Goal: Task Accomplishment & Management: Use online tool/utility

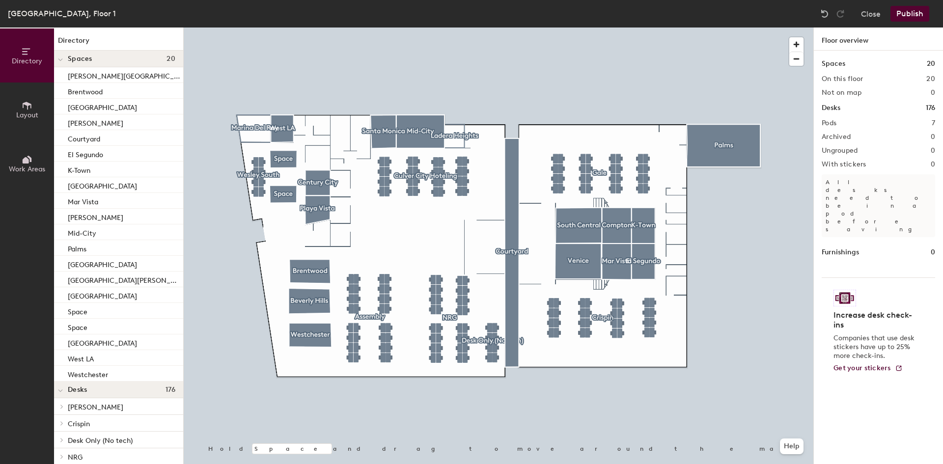
click at [265, 28] on div at bounding box center [499, 28] width 630 height 0
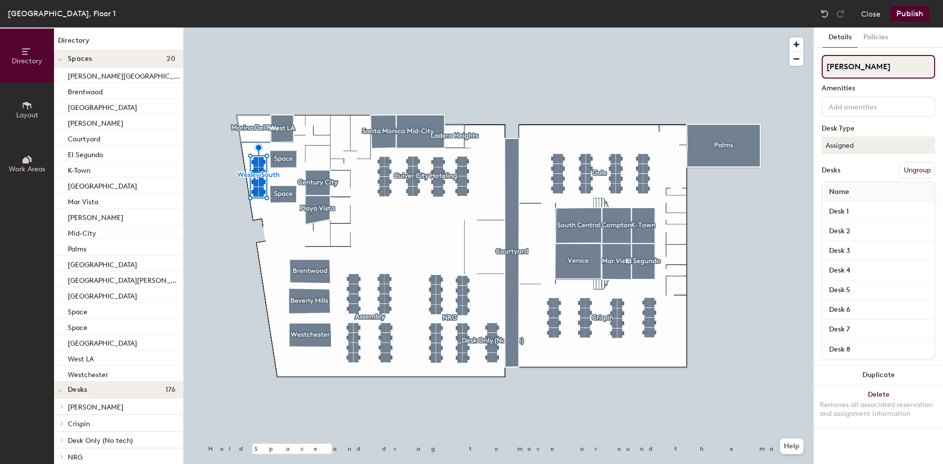
click at [859, 62] on input "[PERSON_NAME]" at bounding box center [878, 67] width 113 height 24
type input "Wolfgang LA"
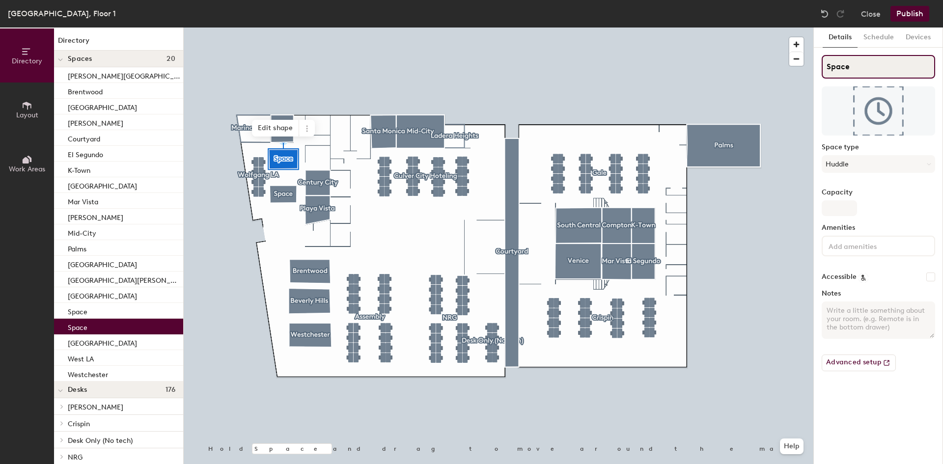
click at [858, 66] on input "Space" at bounding box center [878, 67] width 113 height 24
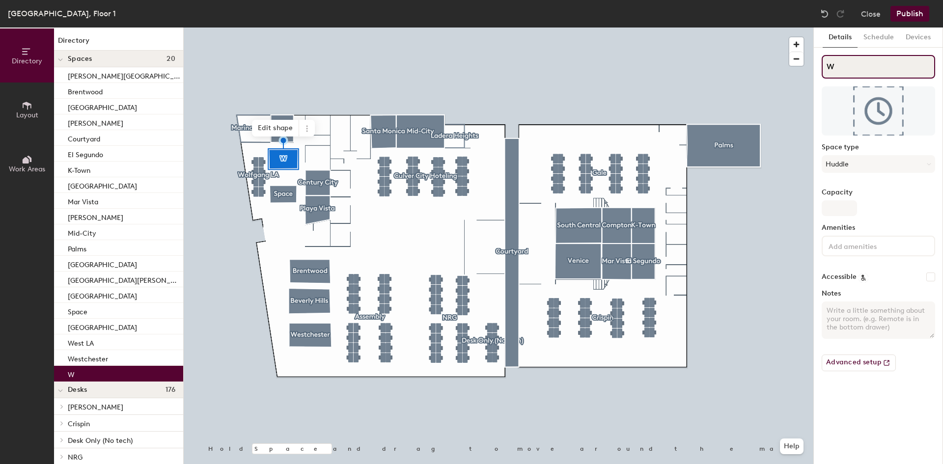
click at [849, 69] on input "W" at bounding box center [878, 67] width 113 height 24
click at [849, 69] on input "WOffice" at bounding box center [878, 67] width 113 height 24
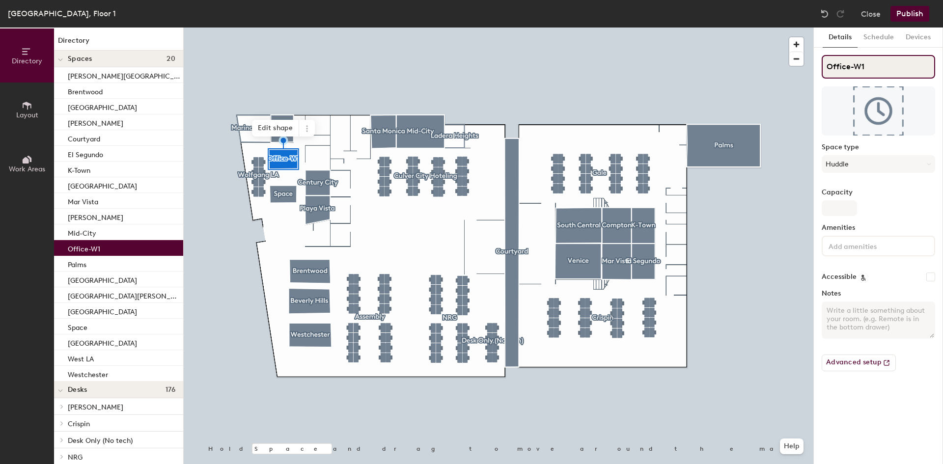
type input "Office-W1"
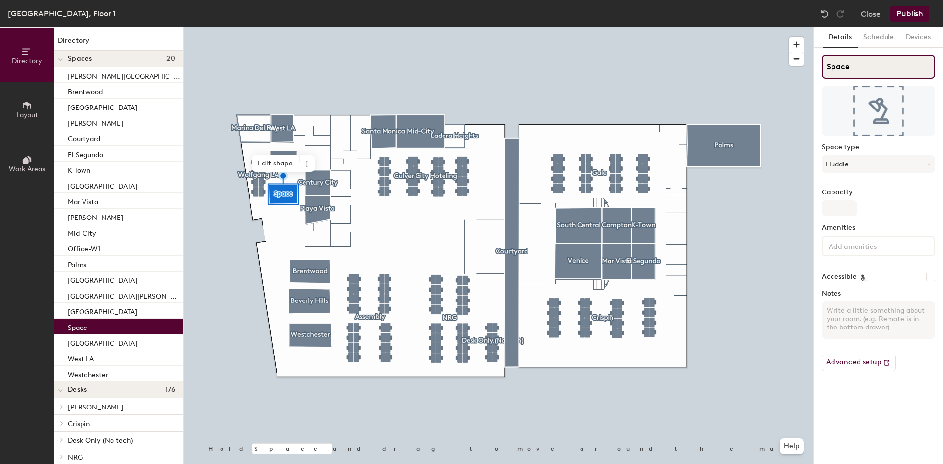
click at [863, 63] on input "Space" at bounding box center [878, 67] width 113 height 24
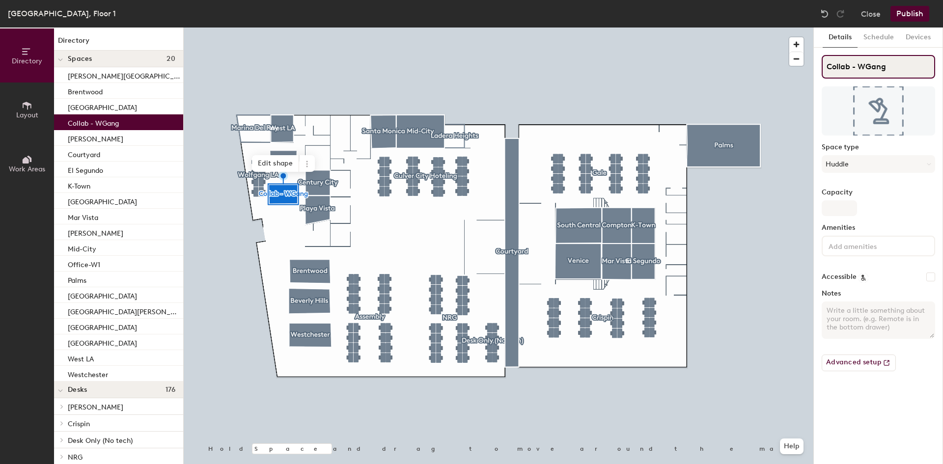
click at [921, 65] on input "Collab - WGang" at bounding box center [878, 67] width 113 height 24
click at [855, 69] on input "C" at bounding box center [878, 67] width 113 height 24
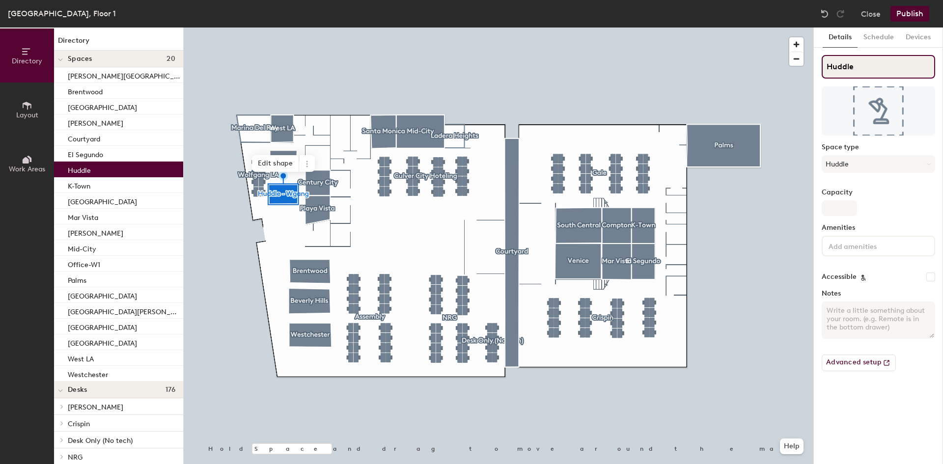
type input "Huddle"
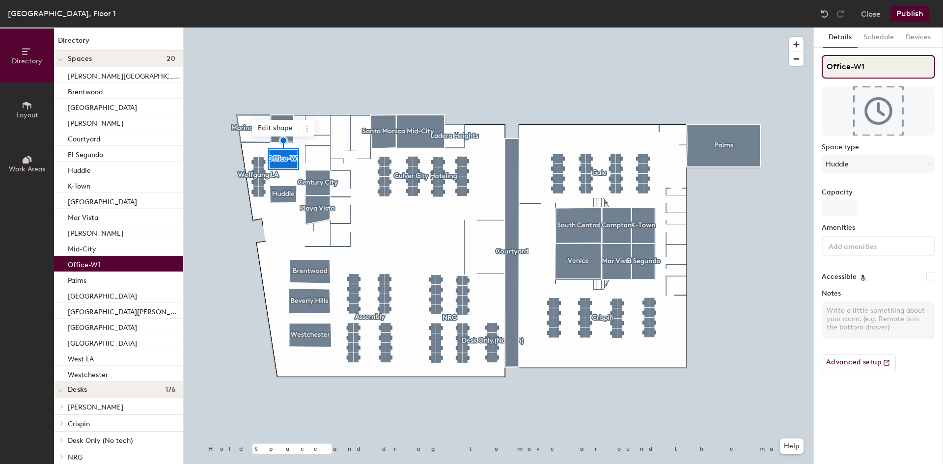
click at [869, 61] on input "Office-W1" at bounding box center [878, 67] width 113 height 24
type input "Office"
click at [863, 66] on input "Office" at bounding box center [878, 67] width 113 height 24
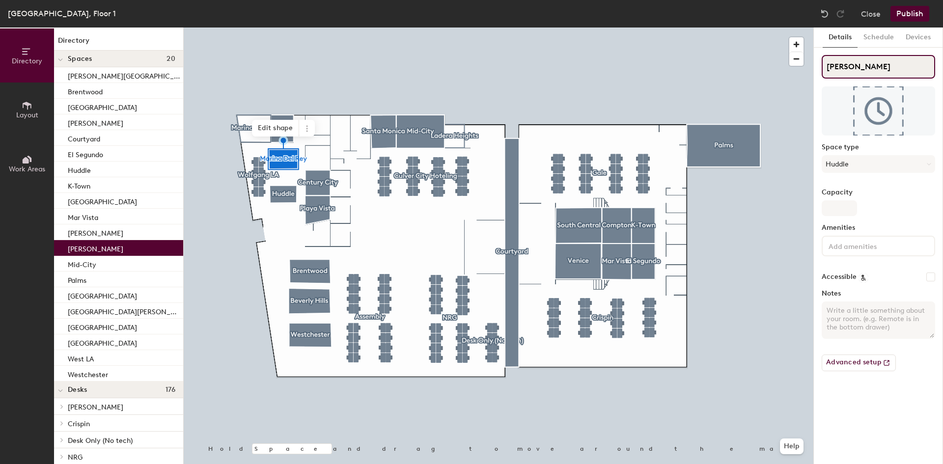
type input "[PERSON_NAME]"
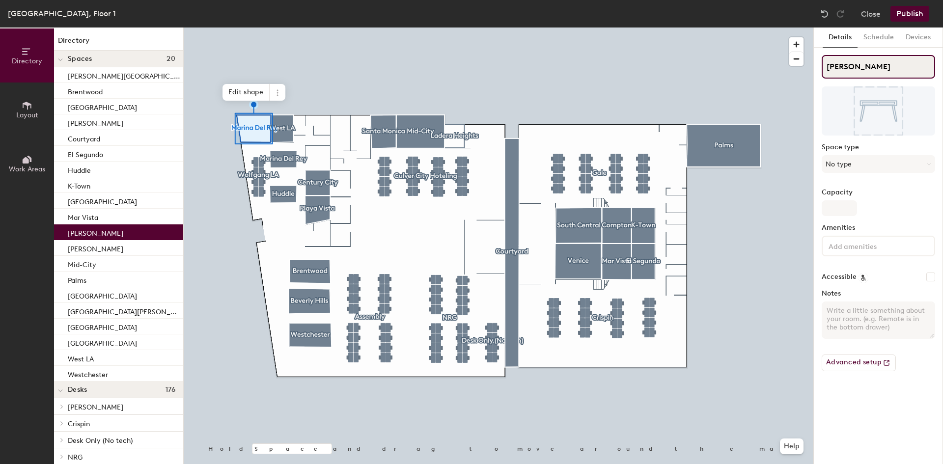
click at [864, 64] on input "[PERSON_NAME]" at bounding box center [878, 67] width 113 height 24
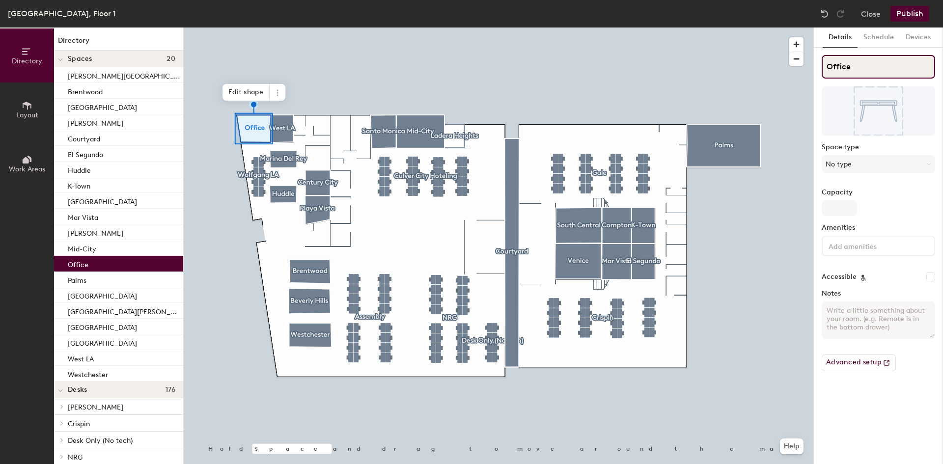
type input "Office"
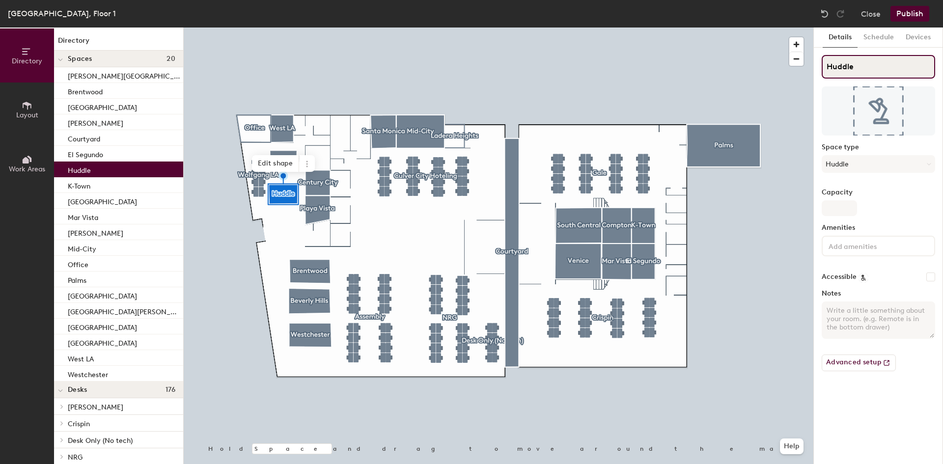
click at [858, 60] on input "Huddle" at bounding box center [878, 67] width 113 height 24
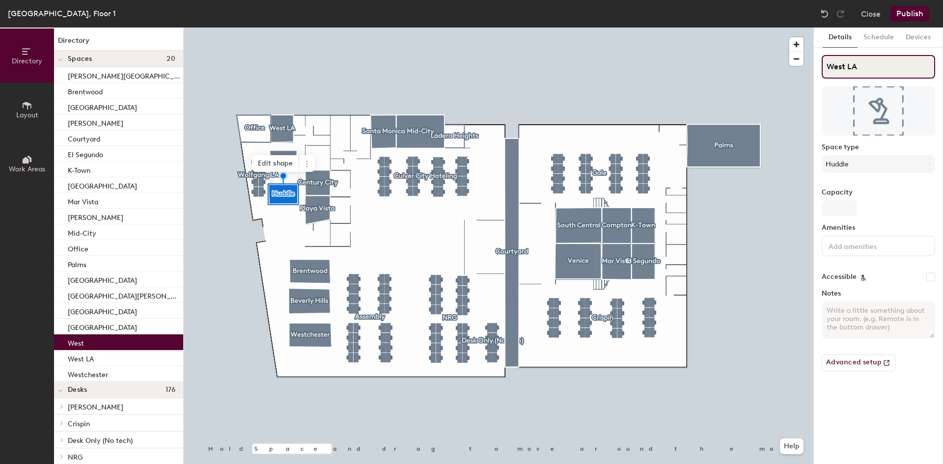
type input "West LA"
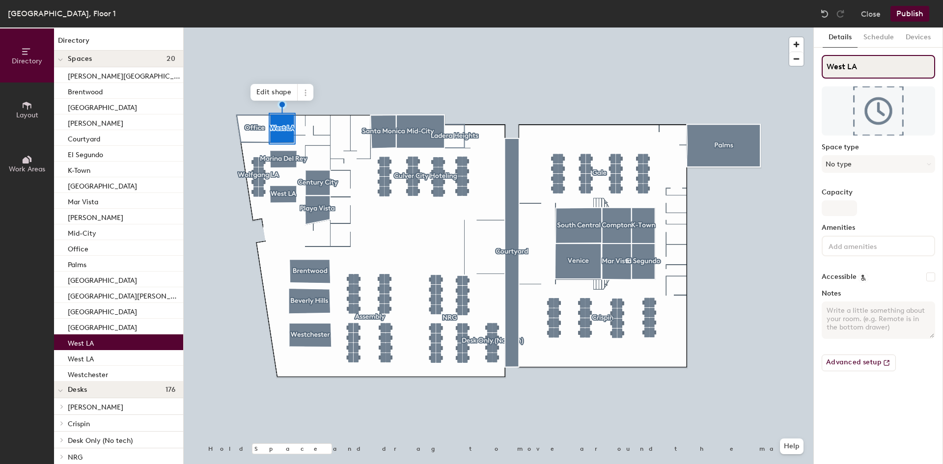
click at [845, 65] on input "West LA" at bounding box center [878, 67] width 113 height 24
click at [845, 64] on input "West LA" at bounding box center [878, 67] width 113 height 24
click at [845, 66] on input "West LA" at bounding box center [878, 67] width 113 height 24
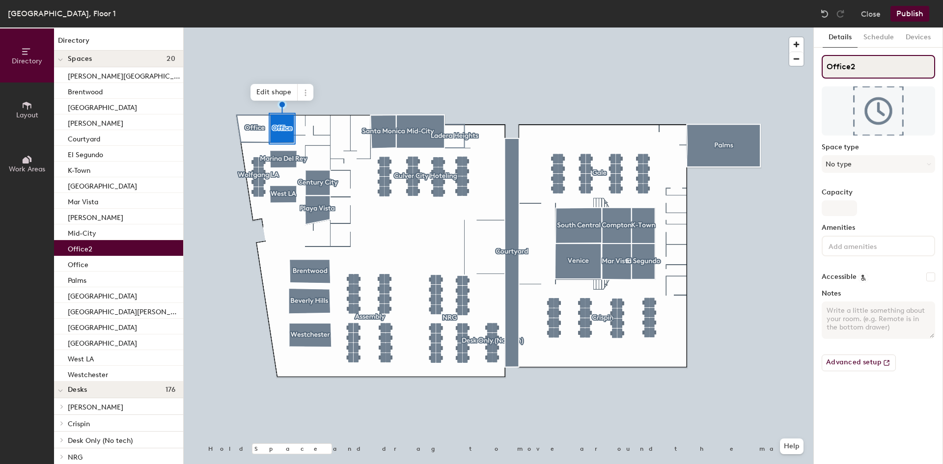
type input "Office2"
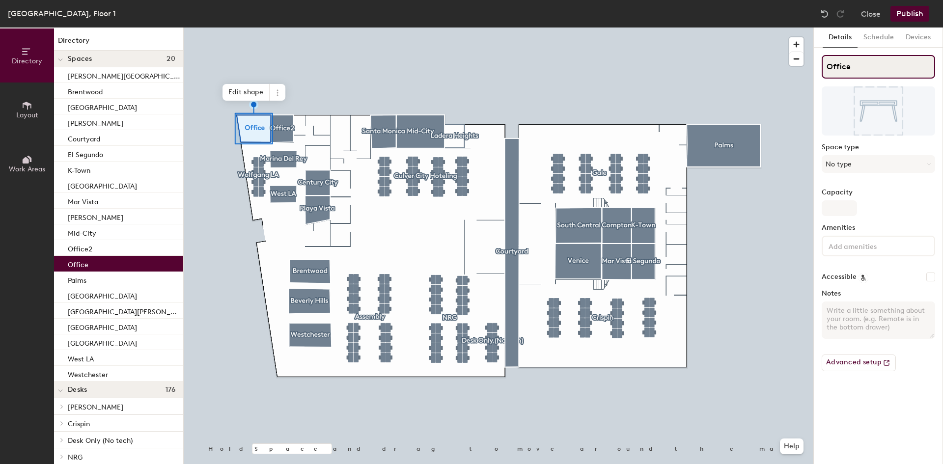
click at [849, 66] on input "Office" at bounding box center [878, 67] width 113 height 24
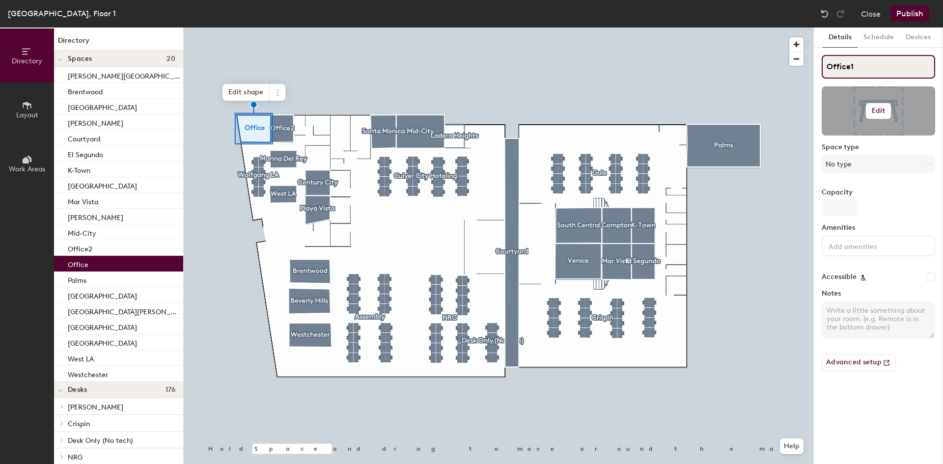
type input "Office1"
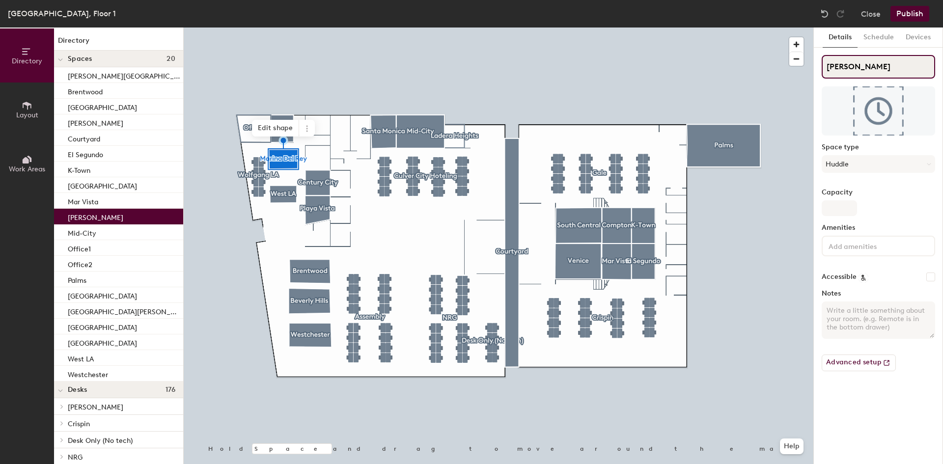
click at [881, 71] on input "[PERSON_NAME]" at bounding box center [878, 67] width 113 height 24
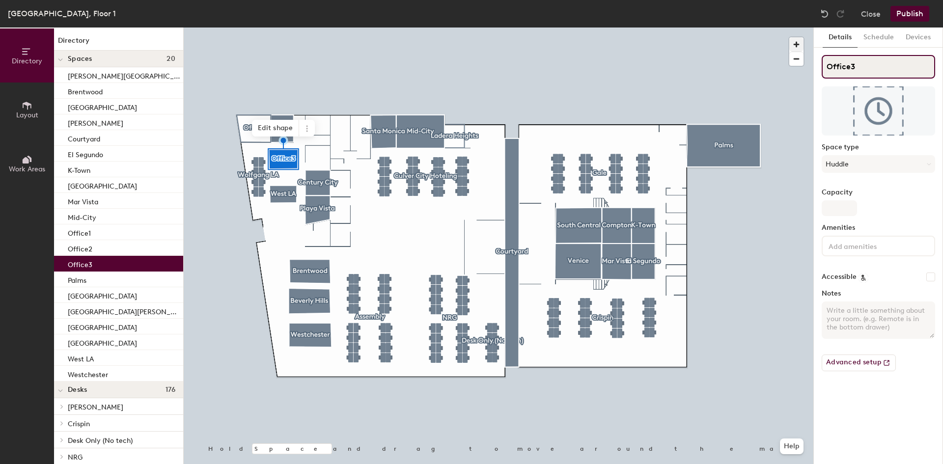
type input "Office3"
